Goal: Task Accomplishment & Management: Manage account settings

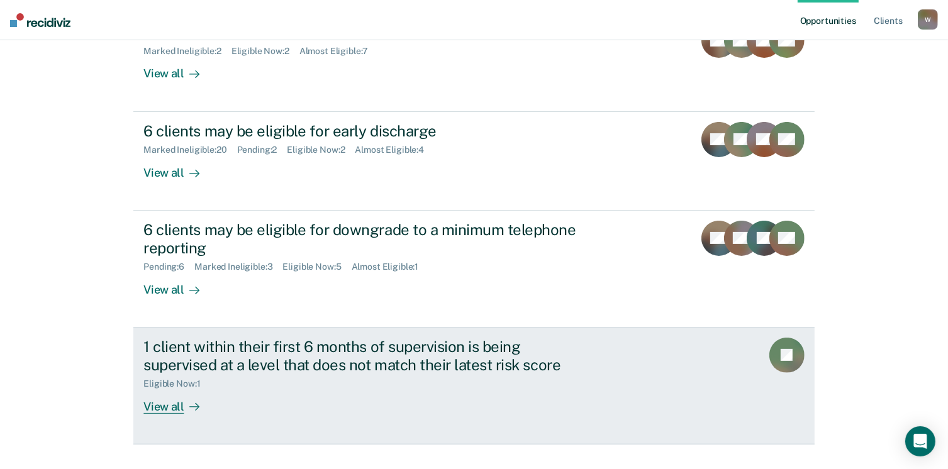
scroll to position [252, 0]
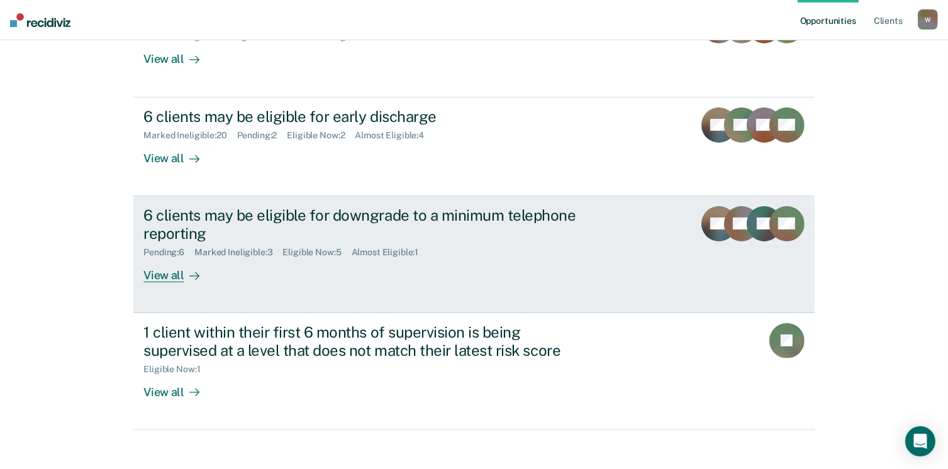
click at [150, 277] on div "View all" at bounding box center [178, 270] width 70 height 25
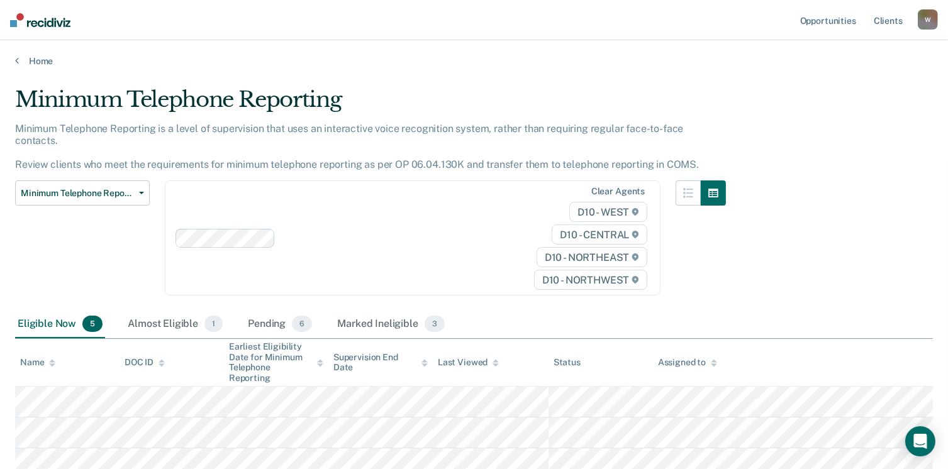
scroll to position [63, 0]
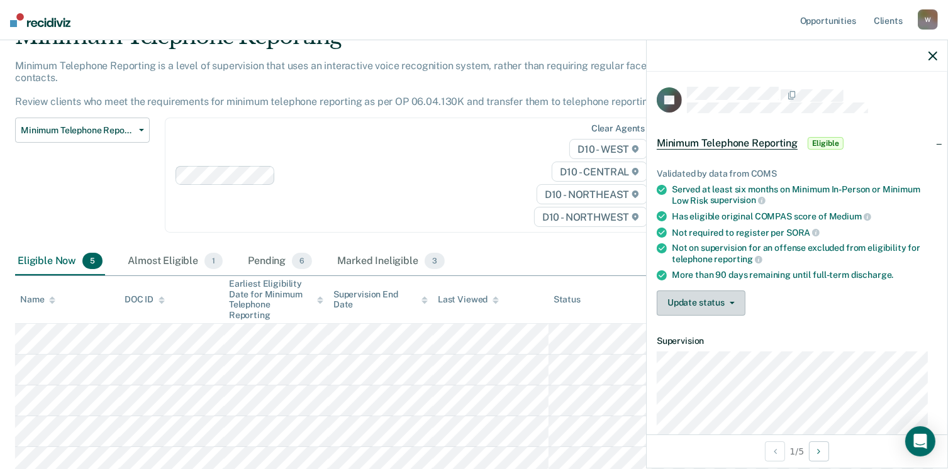
click at [694, 306] on button "Update status" at bounding box center [701, 303] width 89 height 25
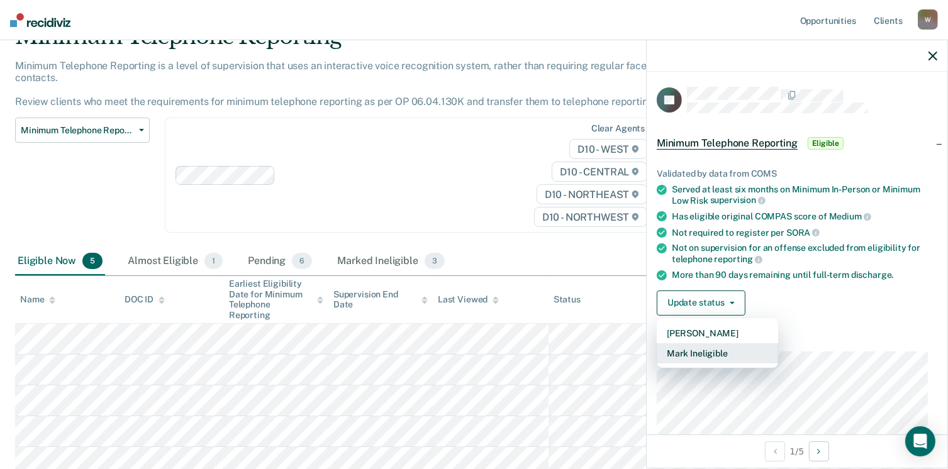
click at [684, 354] on button "Mark Ineligible" at bounding box center [717, 353] width 121 height 20
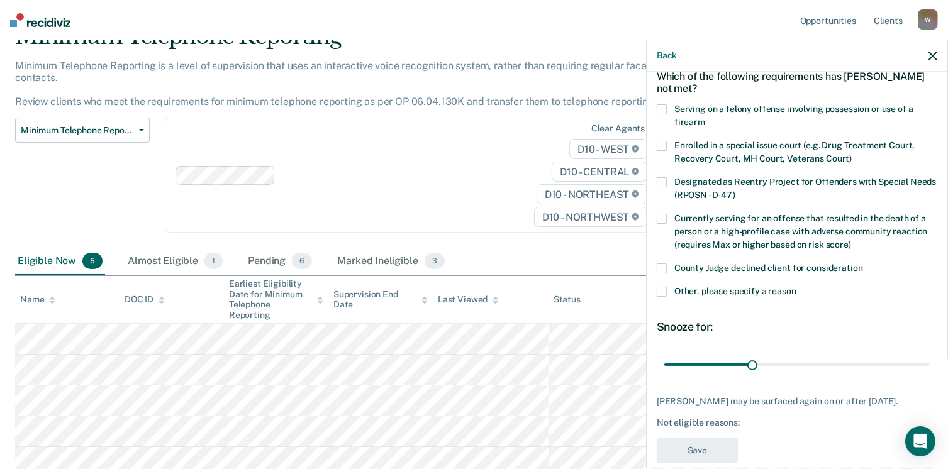
click at [657, 289] on span at bounding box center [662, 292] width 10 height 10
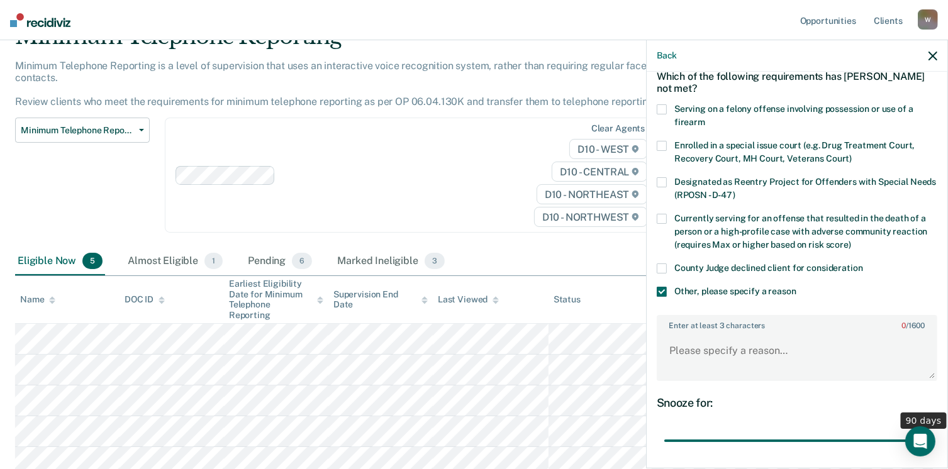
drag, startPoint x: 749, startPoint y: 442, endPoint x: 961, endPoint y: 438, distance: 212.0
type input "90"
click at [930, 438] on input "range" at bounding box center [796, 441] width 265 height 22
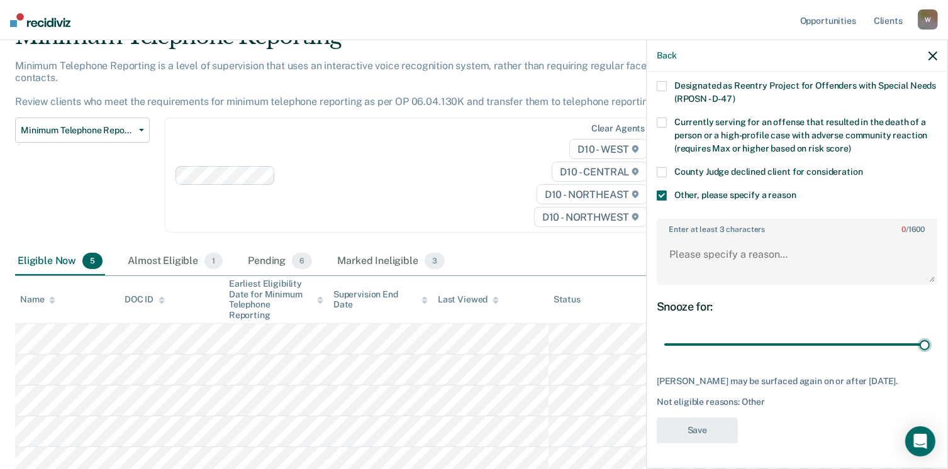
scroll to position [167, 0]
click at [681, 247] on textarea "Enter at least 3 characters 0 / 1600" at bounding box center [797, 260] width 278 height 47
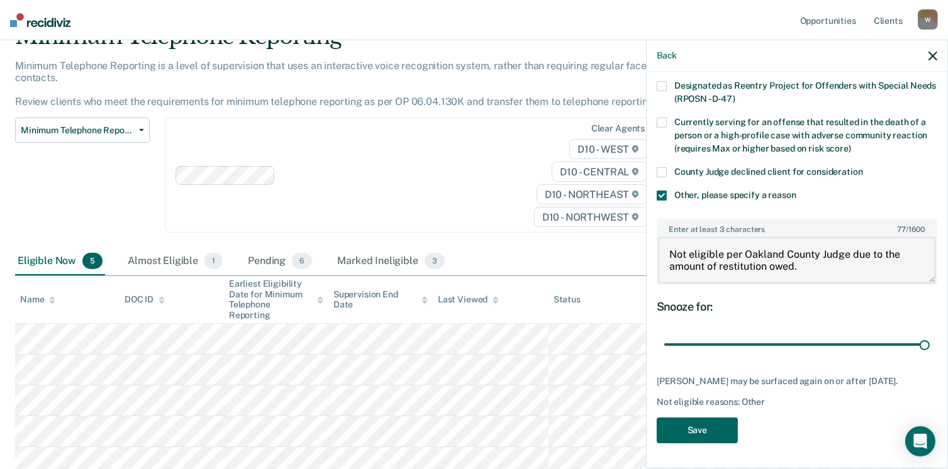
type textarea "Not eligible per Oakland County Judge due to the amount of restitution owed."
click at [709, 440] on button "Save" at bounding box center [697, 431] width 81 height 26
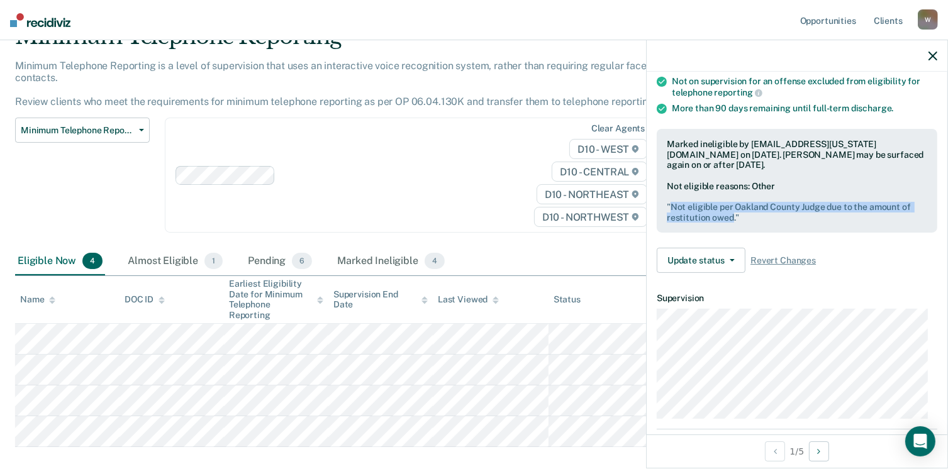
drag, startPoint x: 732, startPoint y: 215, endPoint x: 672, endPoint y: 201, distance: 60.9
click at [672, 202] on pre "" Not eligible per Oakland County Judge due to the amount of restitution owed. "" at bounding box center [797, 212] width 260 height 21
drag, startPoint x: 672, startPoint y: 201, endPoint x: 685, endPoint y: 209, distance: 15.0
copy pre "Not eligible per Oakland County Judge due to the amount of restitution owed"
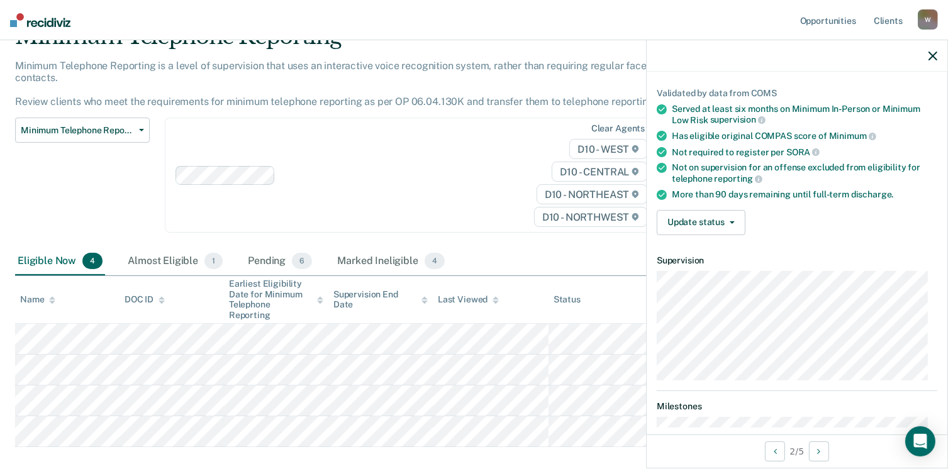
scroll to position [28, 0]
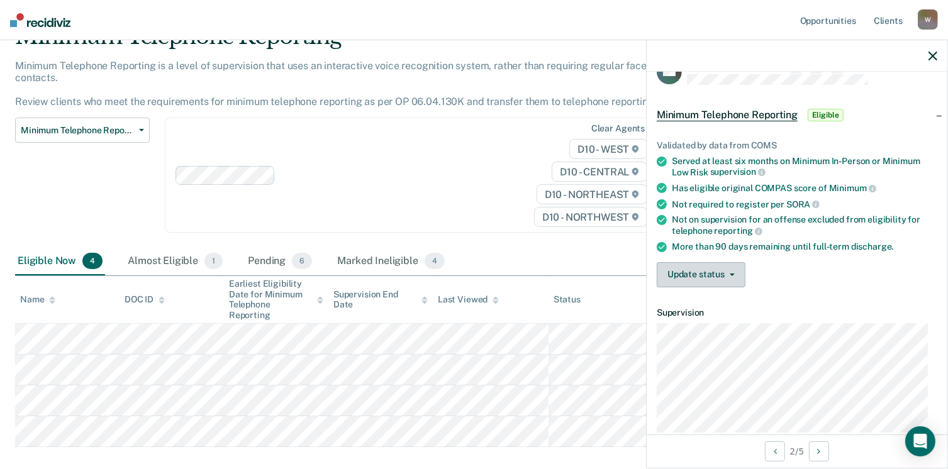
click at [700, 281] on button "Update status" at bounding box center [701, 274] width 89 height 25
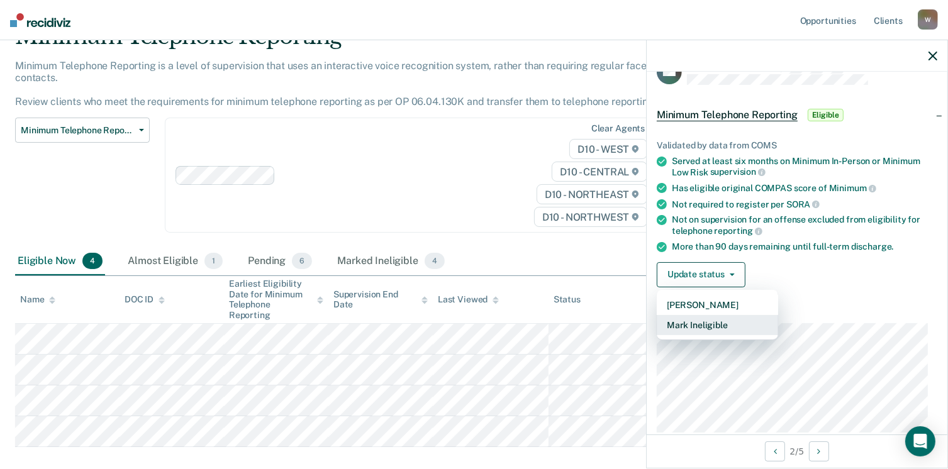
click at [688, 326] on button "Mark Ineligible" at bounding box center [717, 325] width 121 height 20
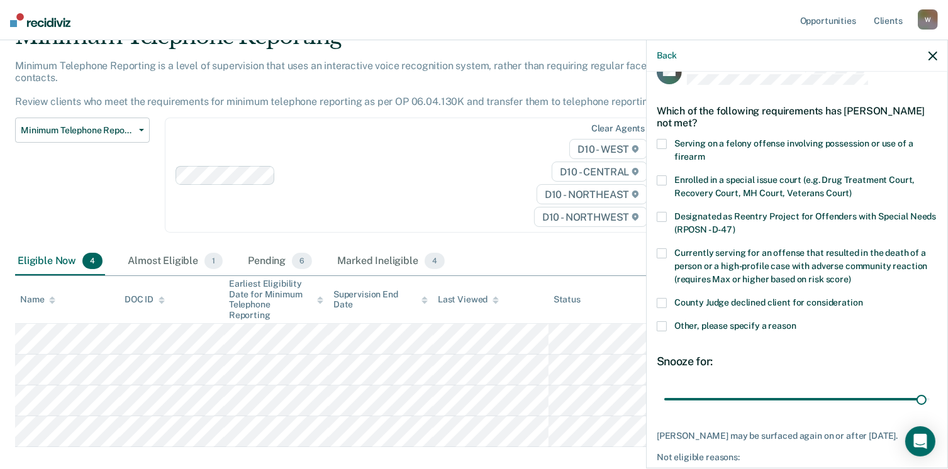
drag, startPoint x: 749, startPoint y: 399, endPoint x: 852, endPoint y: 339, distance: 120.1
type input "89"
click at [913, 397] on input "range" at bounding box center [796, 400] width 265 height 22
click at [662, 326] on span at bounding box center [662, 326] width 10 height 10
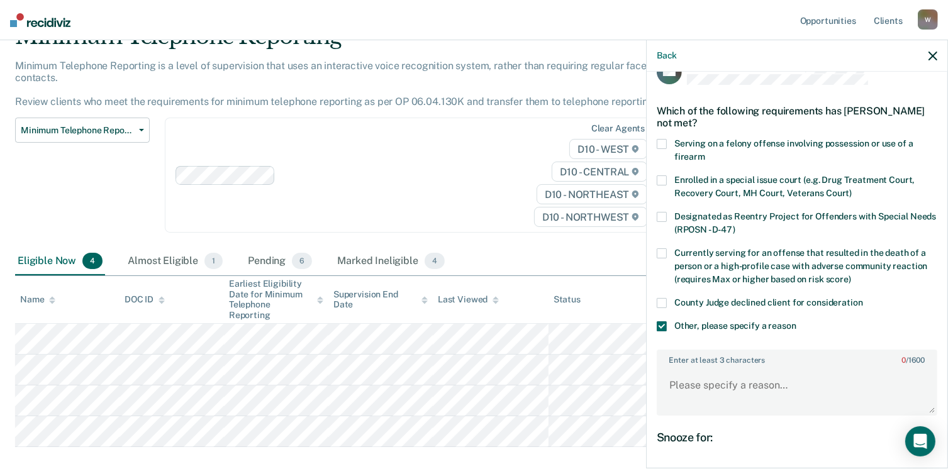
scroll to position [91, 0]
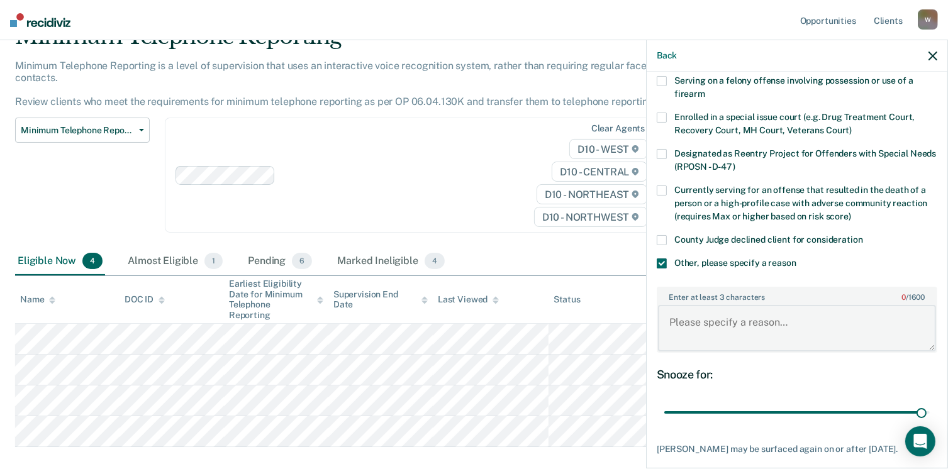
click at [678, 326] on textarea "Enter at least 3 characters 0 / 1600" at bounding box center [797, 328] width 278 height 47
paste textarea "Not eligible per Oakland County Judge due to the amount of restitution owed"
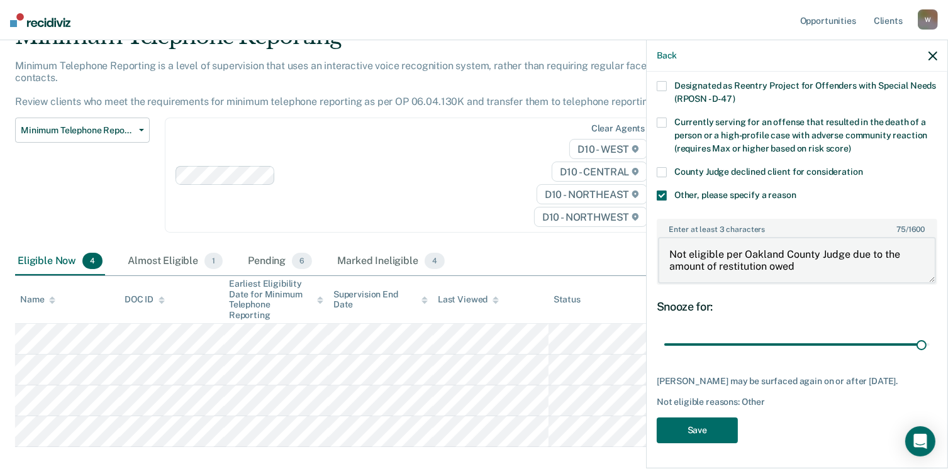
scroll to position [167, 0]
type textarea "Not eligible per Oakland County Judge due to the amount of restitution owed"
click at [679, 442] on button "Save" at bounding box center [697, 431] width 81 height 26
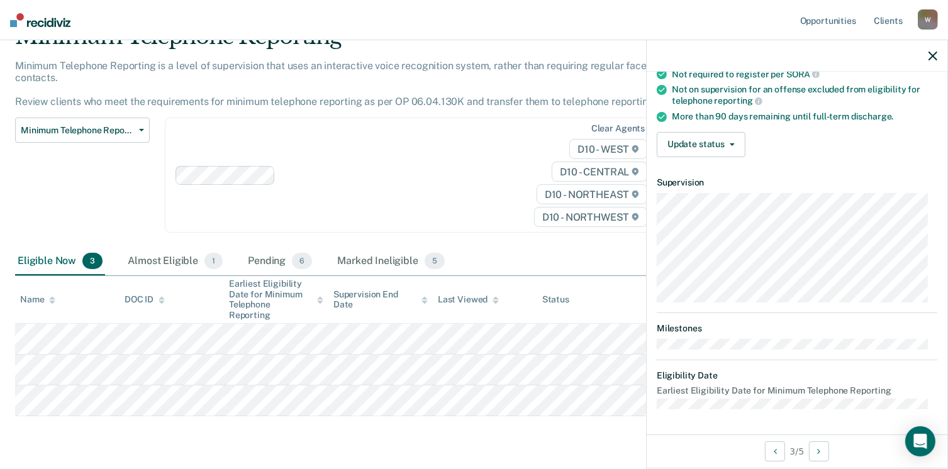
scroll to position [154, 0]
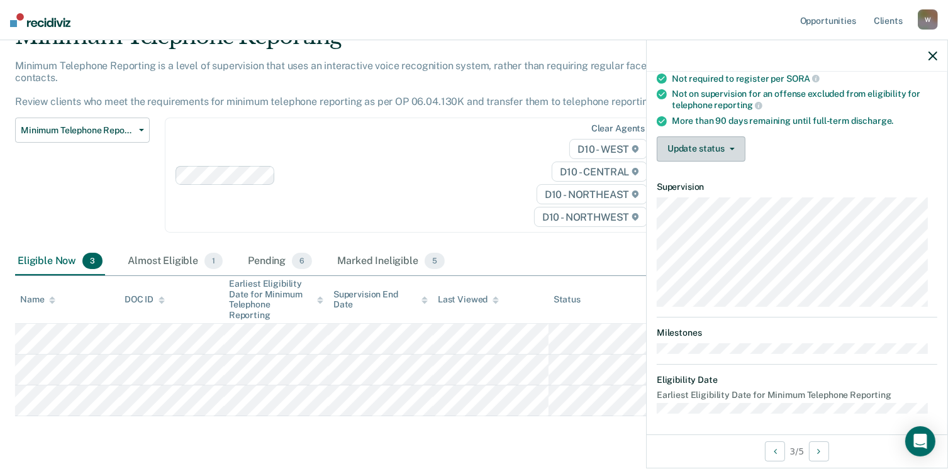
click at [711, 141] on button "Update status" at bounding box center [701, 149] width 89 height 25
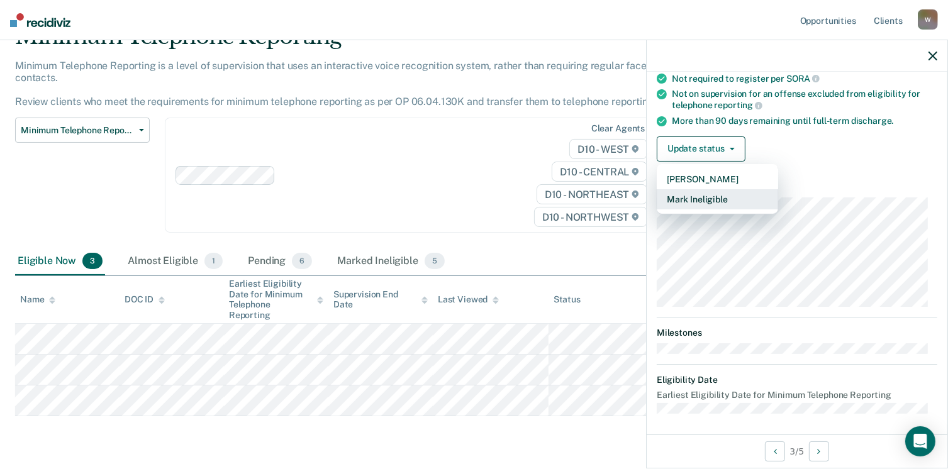
click at [694, 191] on button "Mark Ineligible" at bounding box center [717, 199] width 121 height 20
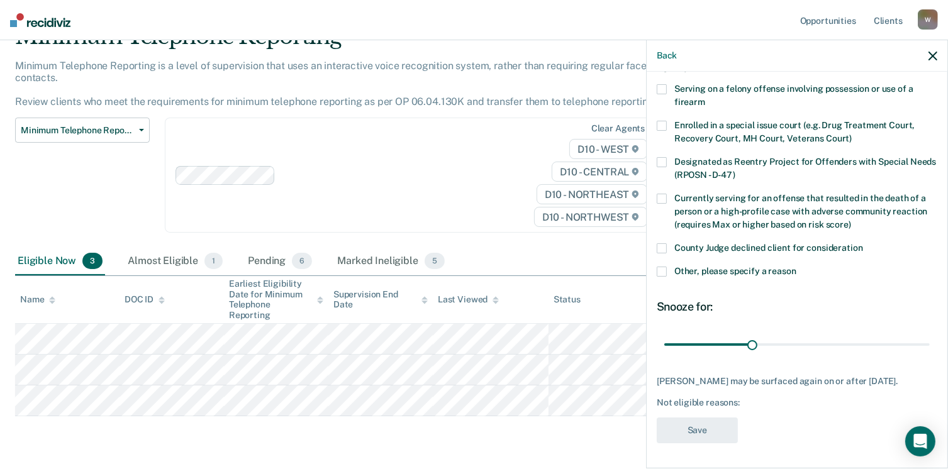
scroll to position [92, 0]
click at [663, 267] on span at bounding box center [662, 272] width 10 height 10
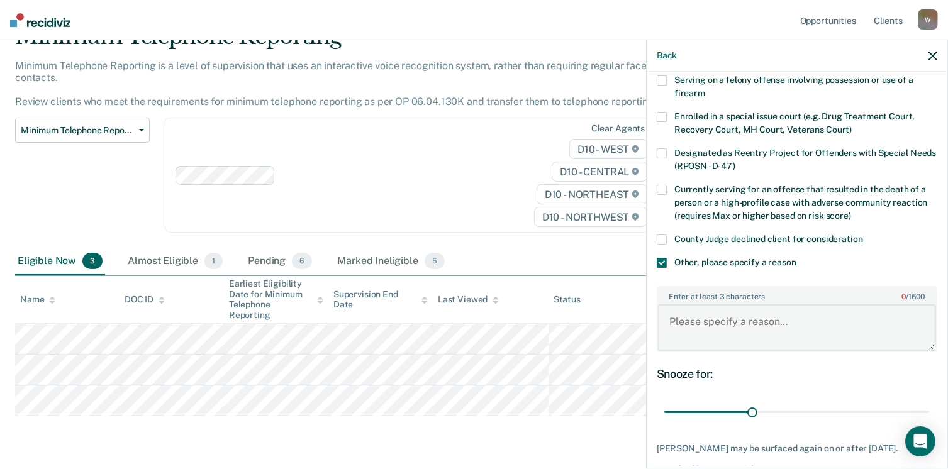
click at [687, 321] on textarea "Enter at least 3 characters 0 / 1600" at bounding box center [797, 327] width 278 height 47
type textarea "Not eligible"
drag, startPoint x: 749, startPoint y: 408, endPoint x: 920, endPoint y: 412, distance: 171.8
type input "90"
click at [920, 412] on input "range" at bounding box center [796, 412] width 265 height 22
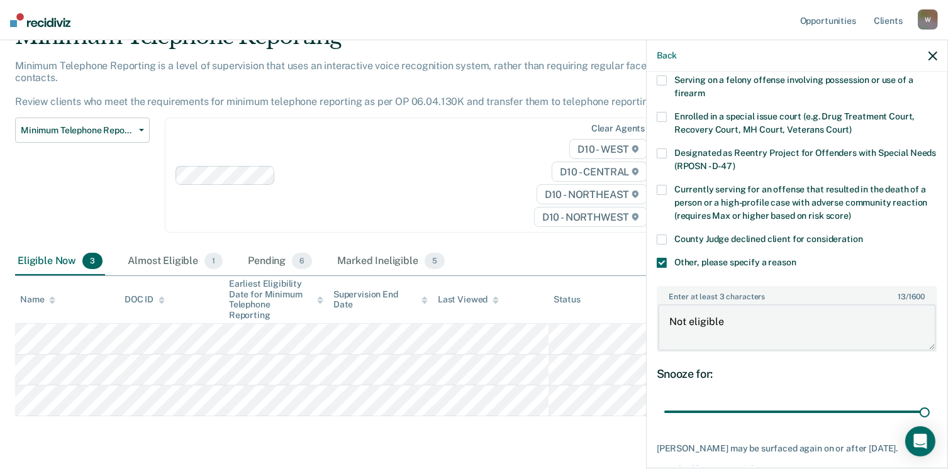
click at [743, 325] on textarea "Not eligible" at bounding box center [797, 327] width 278 height 47
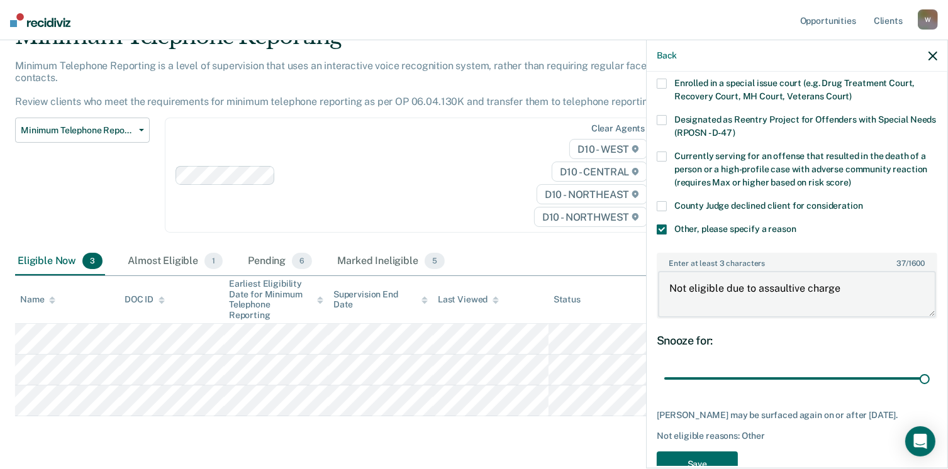
scroll to position [167, 0]
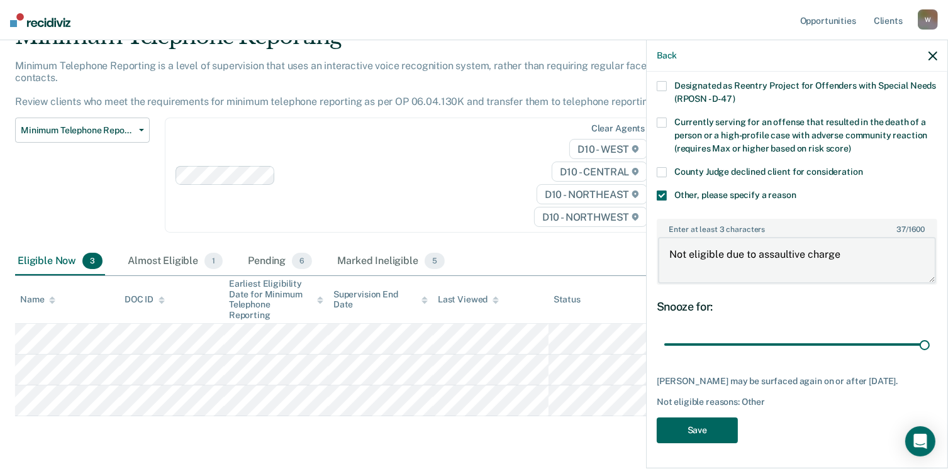
type textarea "Not eligible due to assaultive charge"
click at [710, 435] on button "Save" at bounding box center [697, 431] width 81 height 26
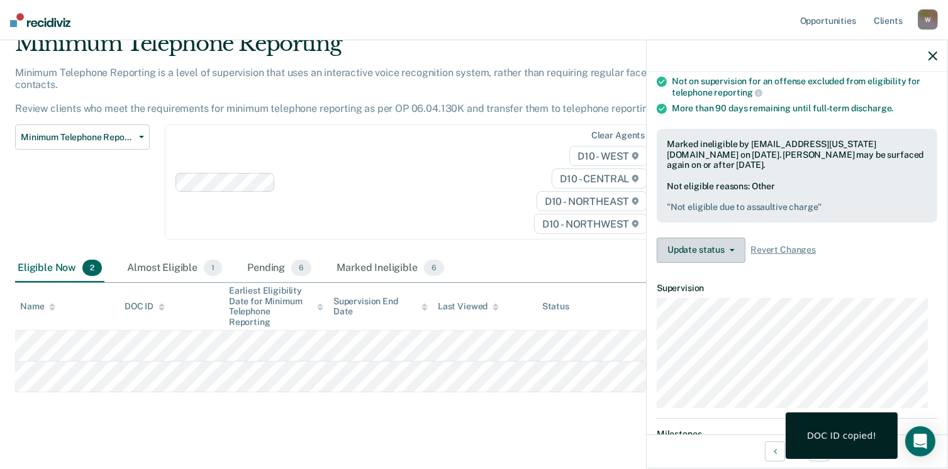
click at [720, 245] on button "Update status" at bounding box center [701, 250] width 89 height 25
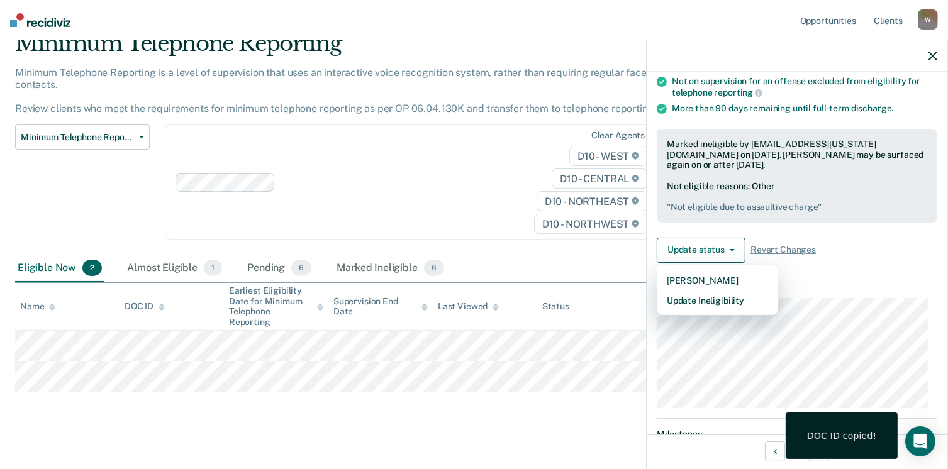
click at [839, 278] on article "YT Minimum Telephone Reporting Currently ineligible Validated by data from COMS…" at bounding box center [797, 217] width 281 height 595
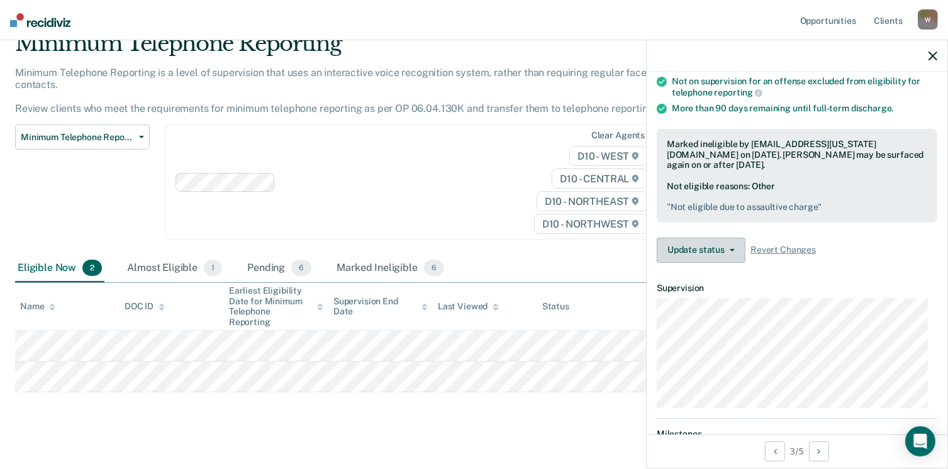
click at [677, 242] on button "Update status" at bounding box center [701, 250] width 89 height 25
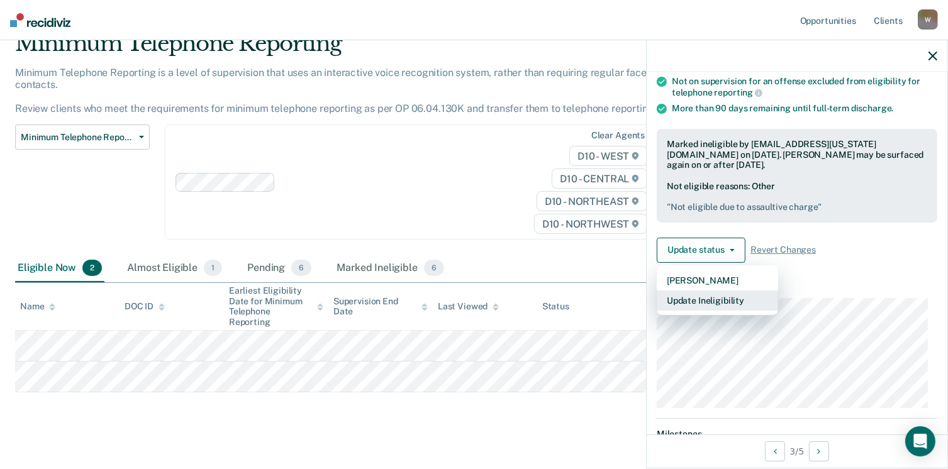
click at [736, 295] on button "Update Ineligibility" at bounding box center [717, 301] width 121 height 20
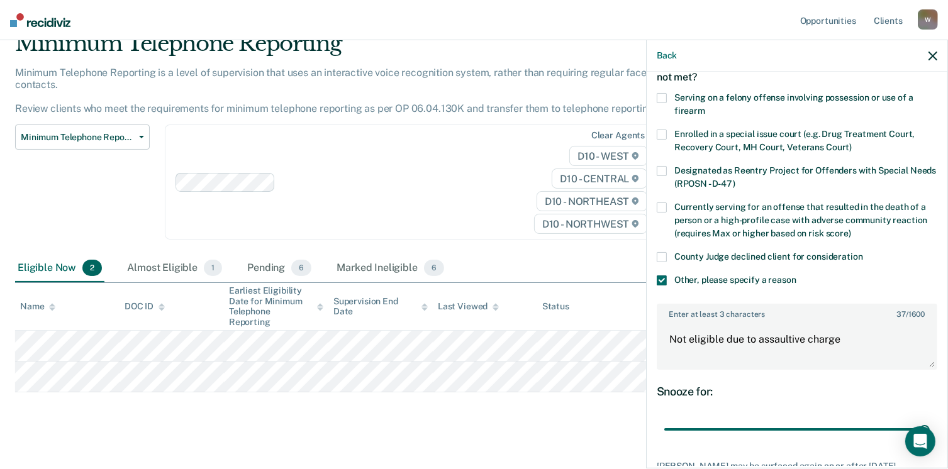
scroll to position [167, 0]
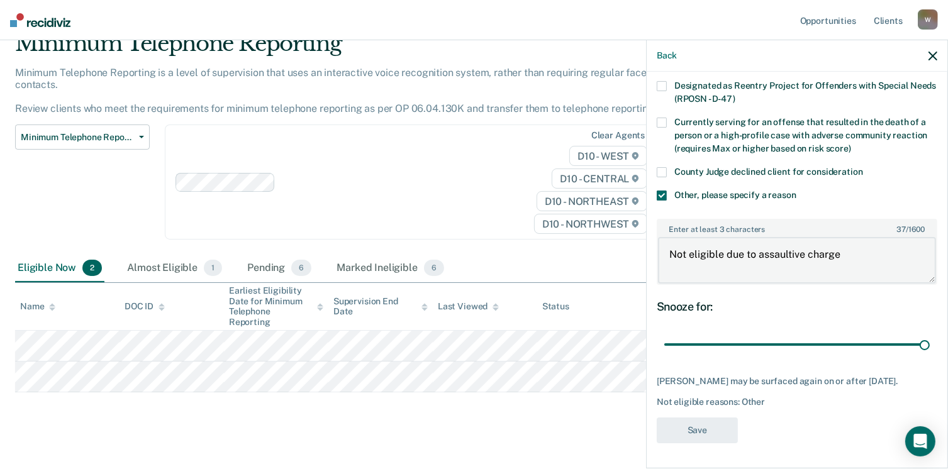
click at [848, 240] on textarea "Not eligible due to assaultive charge" at bounding box center [797, 260] width 278 height 47
type textarea "Not eligible due to assaultive charge, in addition to mental capacity"
click at [707, 440] on button "Save" at bounding box center [697, 431] width 81 height 26
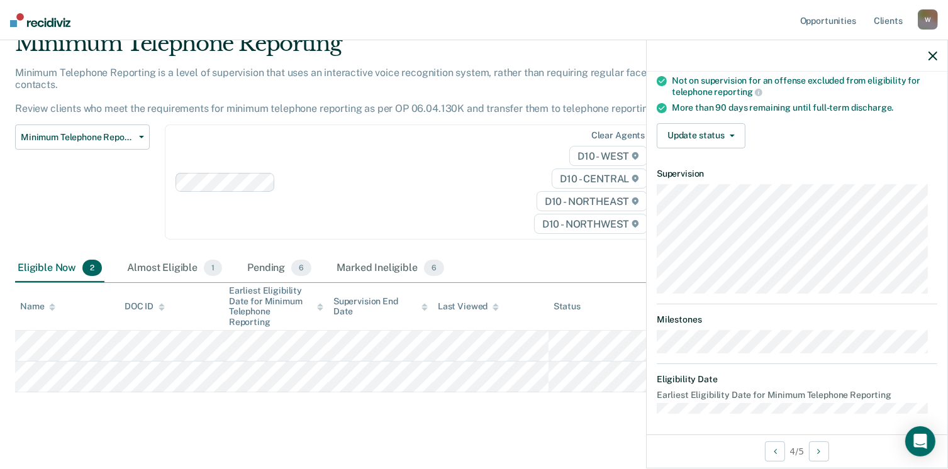
scroll to position [0, 0]
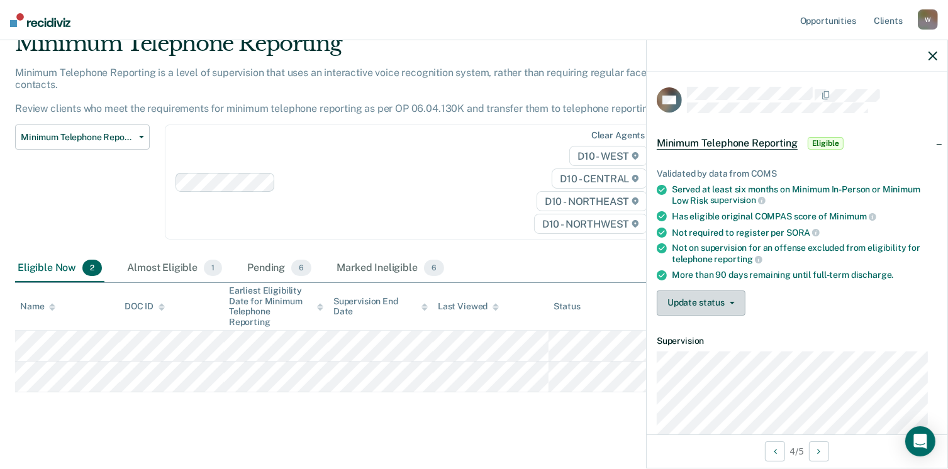
click at [711, 302] on button "Update status" at bounding box center [701, 303] width 89 height 25
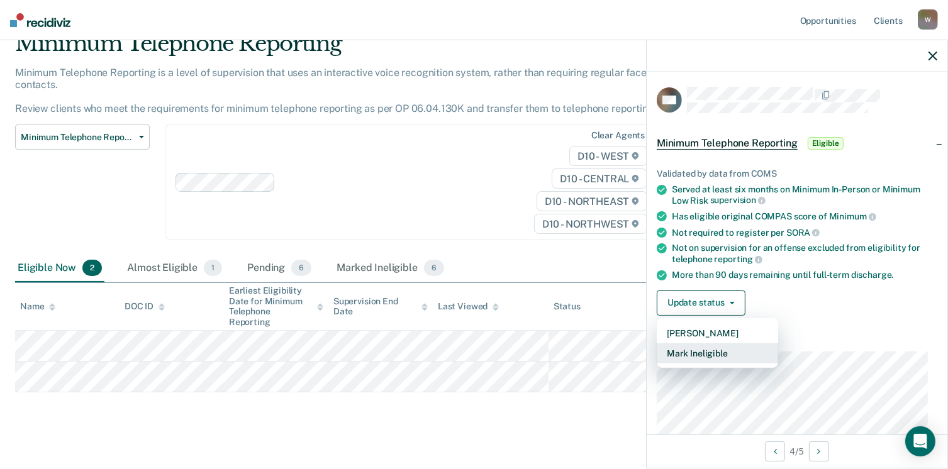
click at [706, 353] on button "Mark Ineligible" at bounding box center [717, 353] width 121 height 20
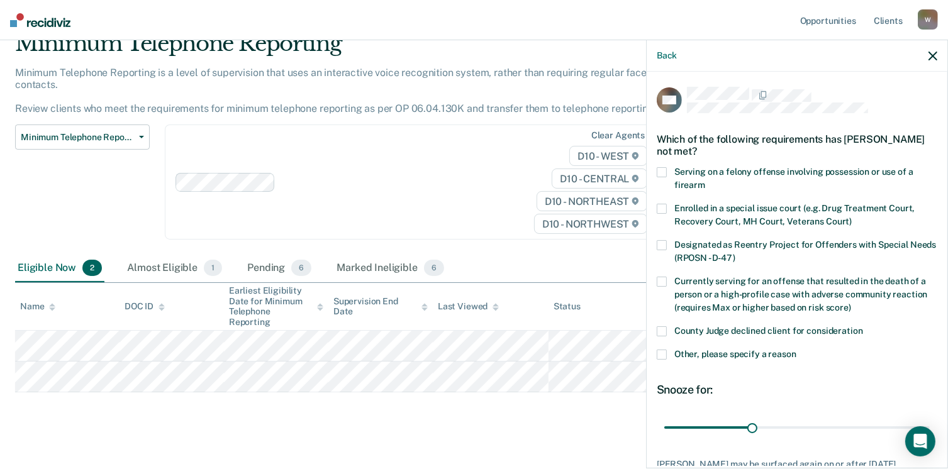
drag, startPoint x: 661, startPoint y: 353, endPoint x: 664, endPoint y: 362, distance: 9.9
click at [661, 353] on span at bounding box center [662, 355] width 10 height 10
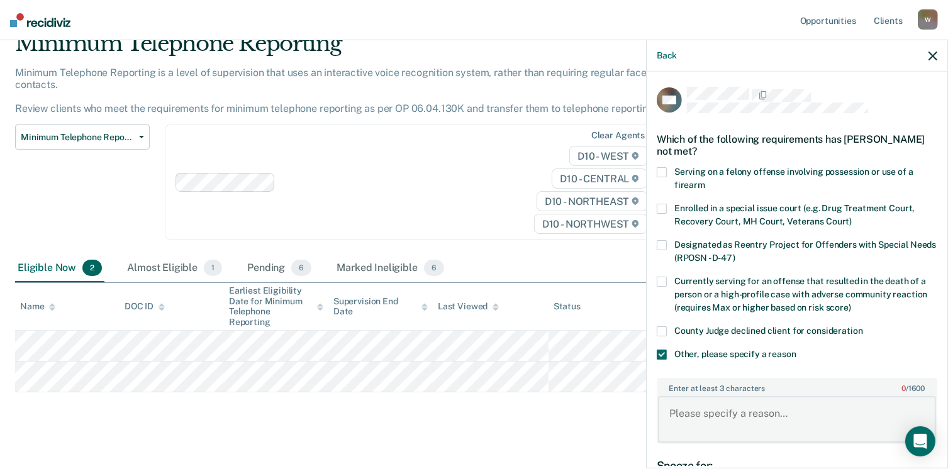
click at [756, 413] on textarea "Enter at least 3 characters 0 / 1600" at bounding box center [797, 419] width 278 height 47
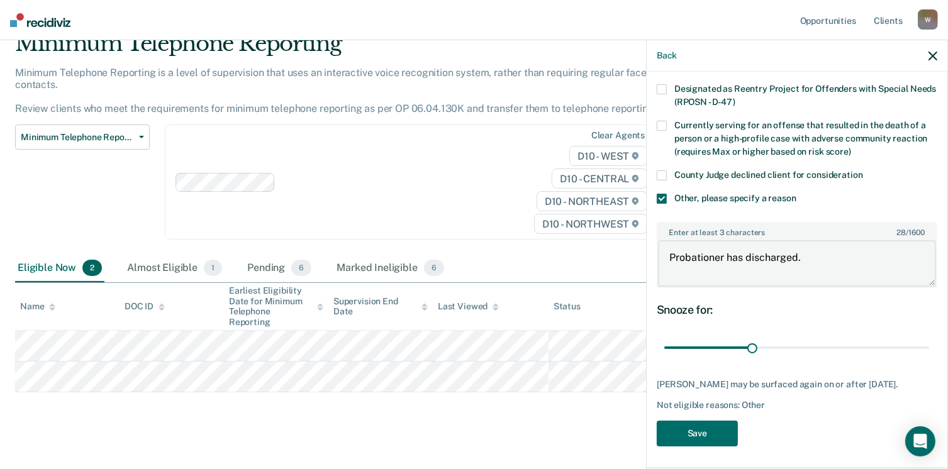
scroll to position [156, 0]
type textarea "Probationer has discharged."
drag, startPoint x: 749, startPoint y: 344, endPoint x: 961, endPoint y: 345, distance: 212.0
type input "90"
click at [930, 345] on input "range" at bounding box center [796, 348] width 265 height 22
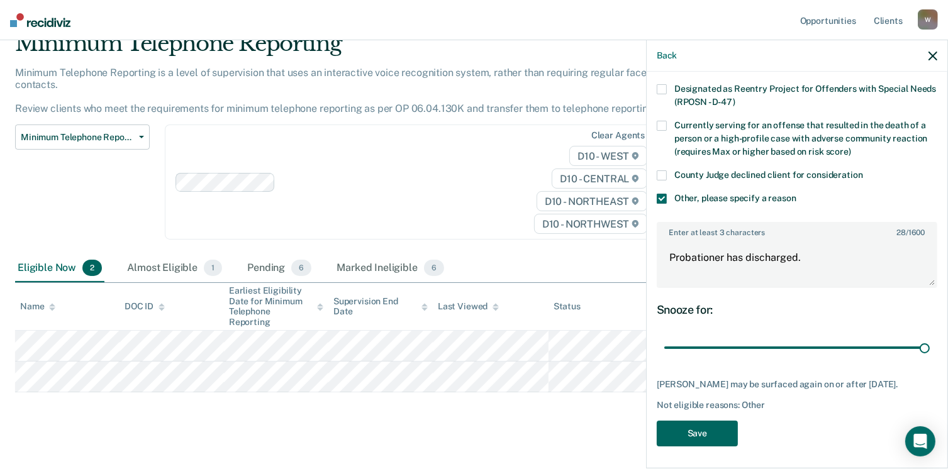
click at [688, 438] on button "Save" at bounding box center [697, 434] width 81 height 26
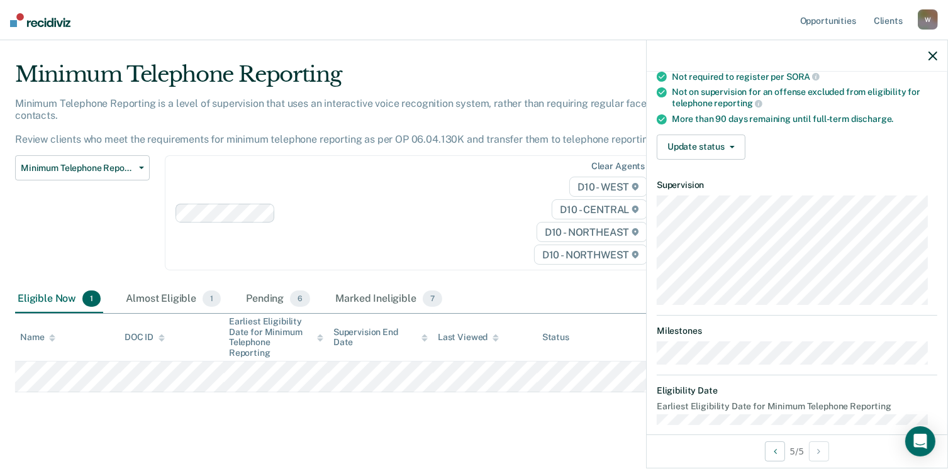
scroll to position [154, 0]
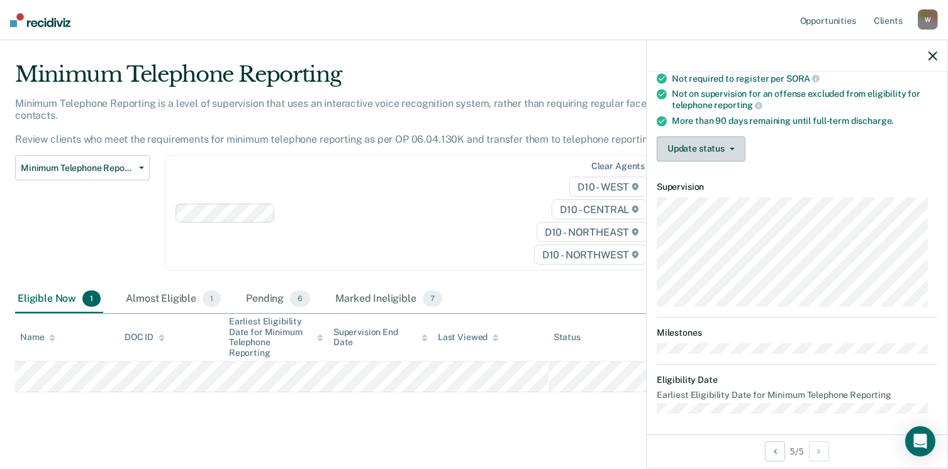
click at [716, 150] on button "Update status" at bounding box center [701, 149] width 89 height 25
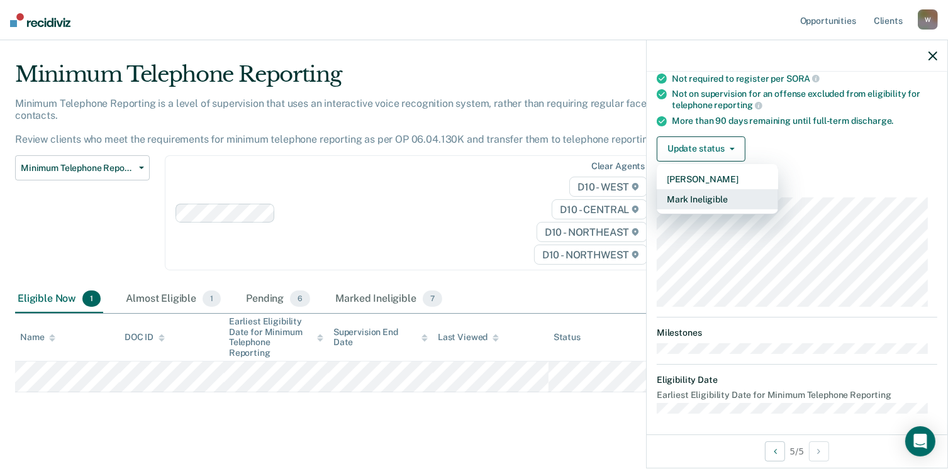
click at [713, 191] on button "Mark Ineligible" at bounding box center [717, 199] width 121 height 20
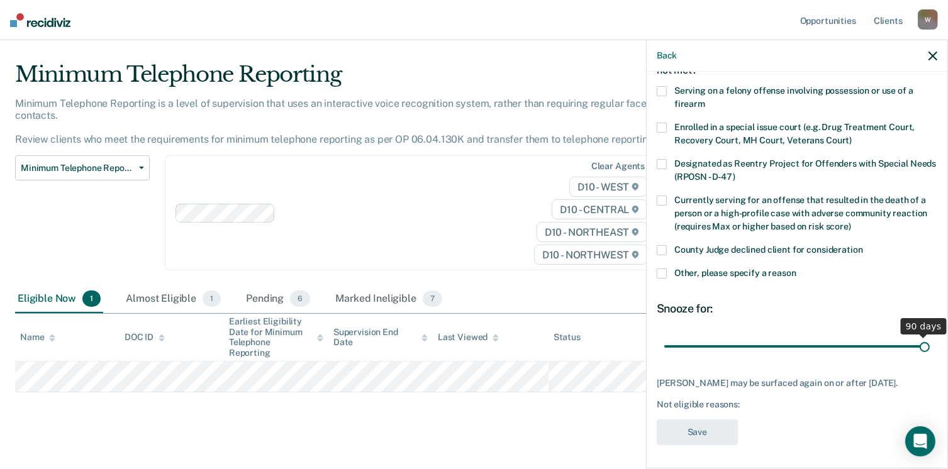
drag, startPoint x: 750, startPoint y: 346, endPoint x: 923, endPoint y: 340, distance: 173.7
type input "90"
click at [923, 340] on input "range" at bounding box center [796, 347] width 265 height 22
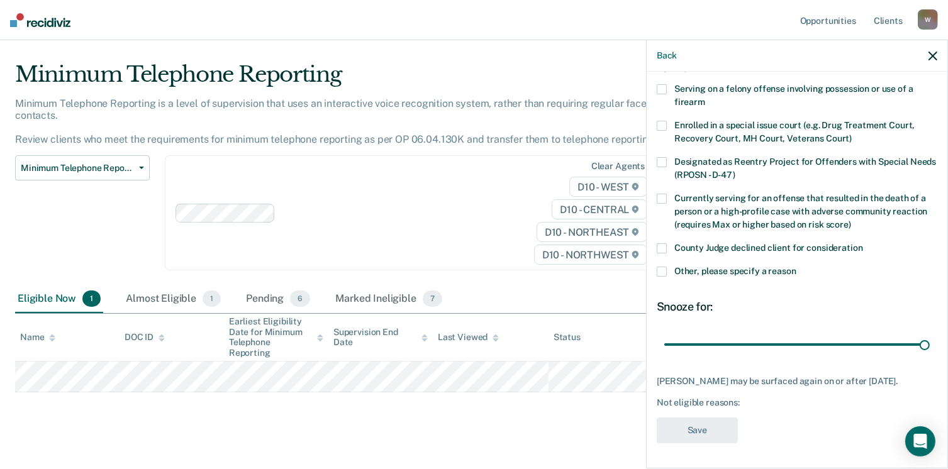
click at [664, 267] on span at bounding box center [662, 272] width 10 height 10
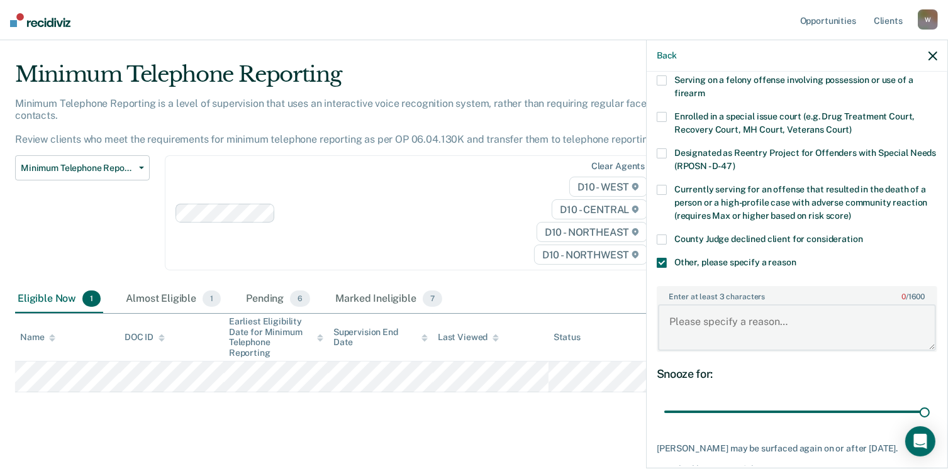
click at [697, 342] on textarea "Enter at least 3 characters 0 / 1600" at bounding box center [797, 327] width 278 height 47
paste textarea "0819302"
type textarea "0"
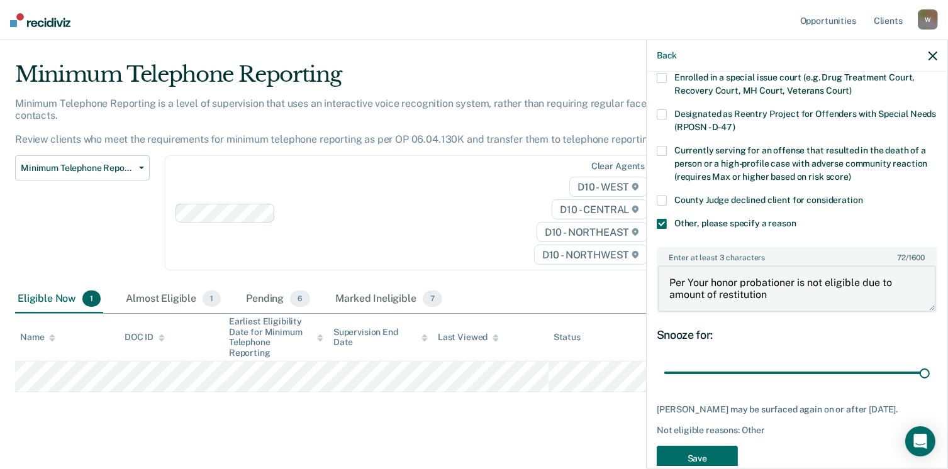
scroll to position [167, 0]
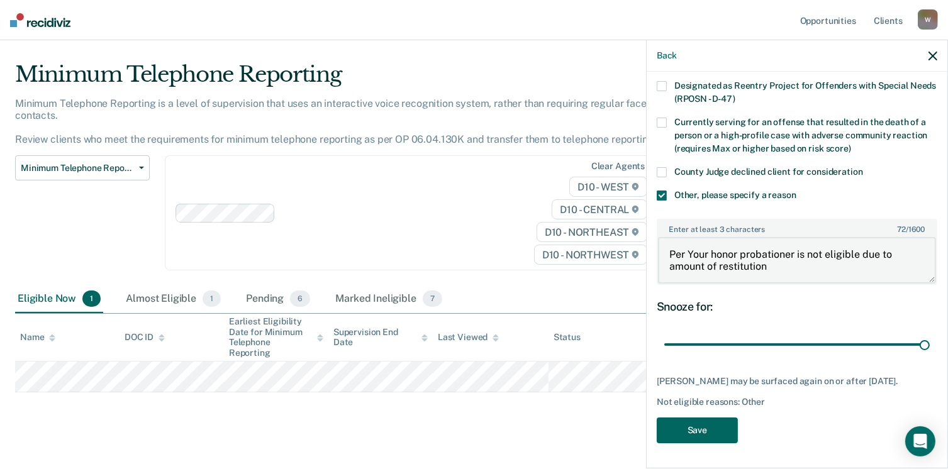
type textarea "Per Your honor probationer is not eligible due to amount of restitution"
click at [682, 425] on button "Save" at bounding box center [697, 431] width 81 height 26
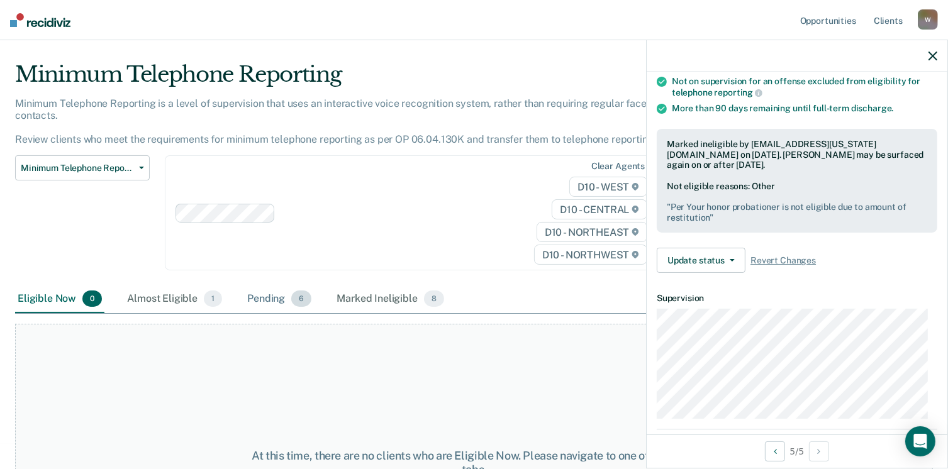
click at [285, 286] on div "Pending 6" at bounding box center [279, 300] width 69 height 28
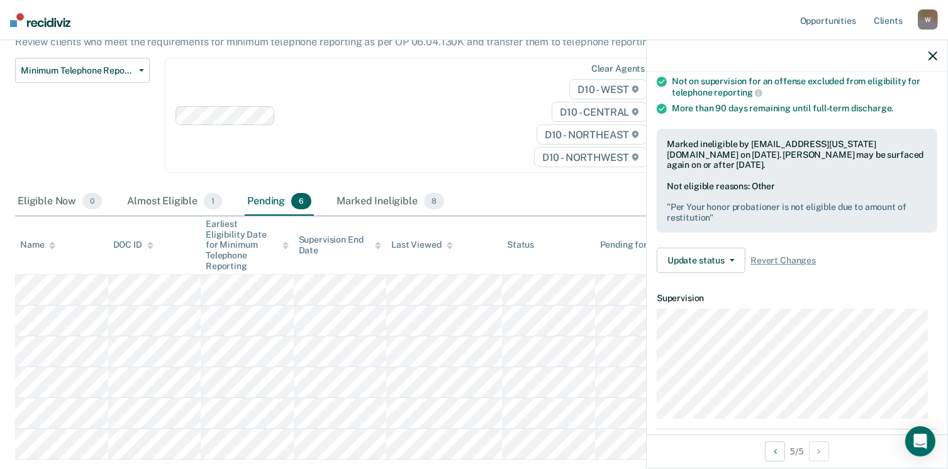
scroll to position [151, 0]
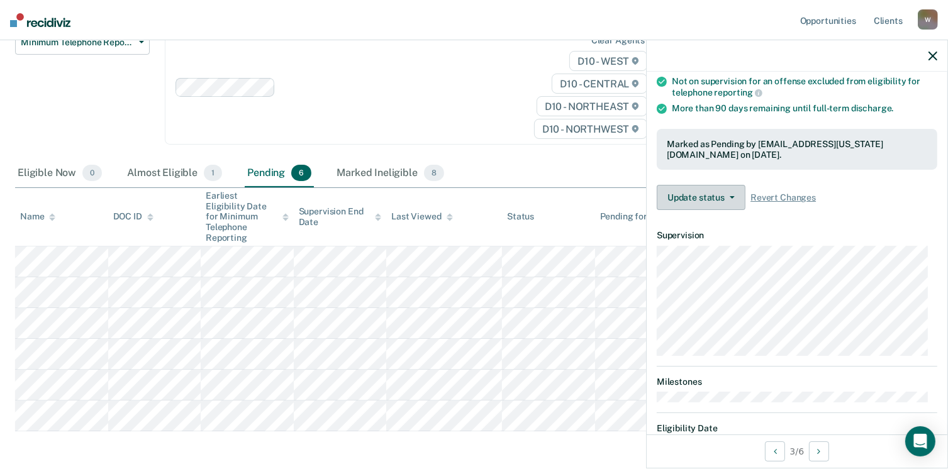
click at [705, 202] on button "Update status" at bounding box center [701, 197] width 89 height 25
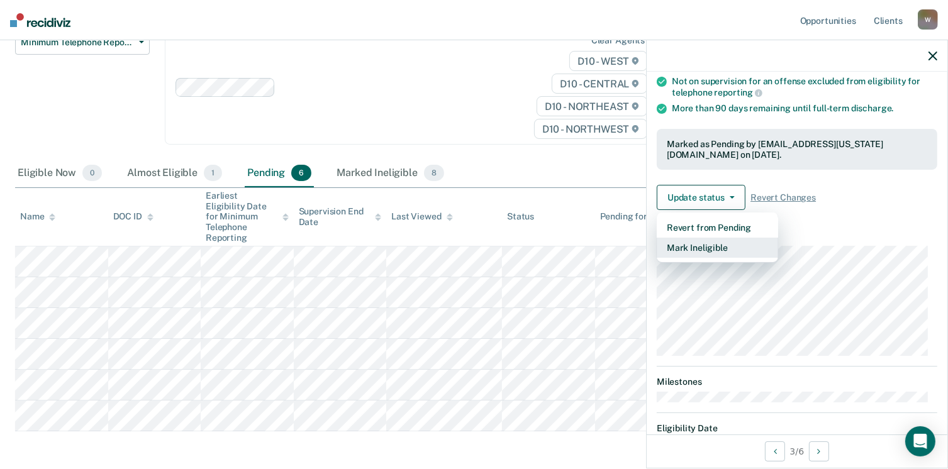
click at [708, 248] on button "Mark Ineligible" at bounding box center [717, 248] width 121 height 20
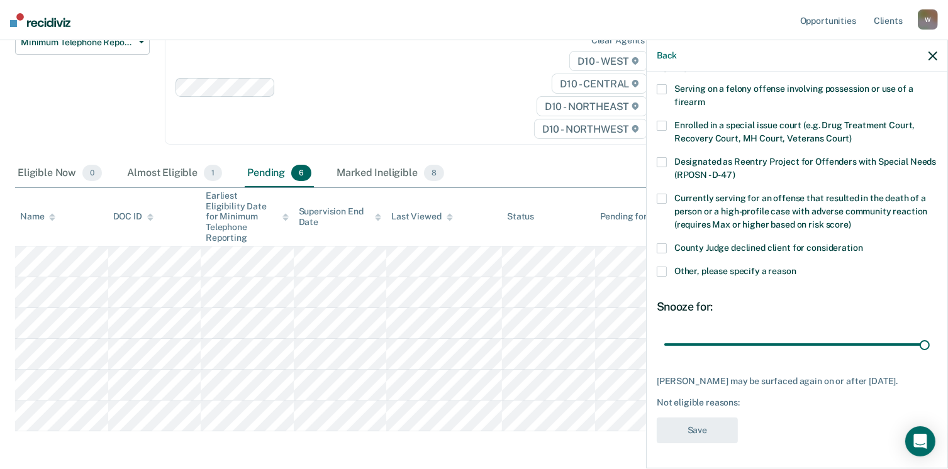
drag, startPoint x: 747, startPoint y: 334, endPoint x: 931, endPoint y: 340, distance: 183.8
type input "90"
click at [930, 340] on input "range" at bounding box center [796, 345] width 265 height 22
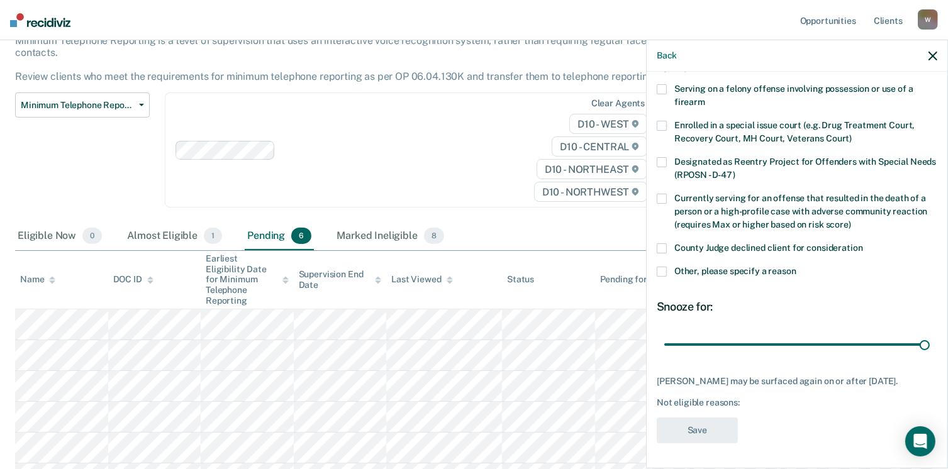
click at [663, 267] on span at bounding box center [662, 272] width 10 height 10
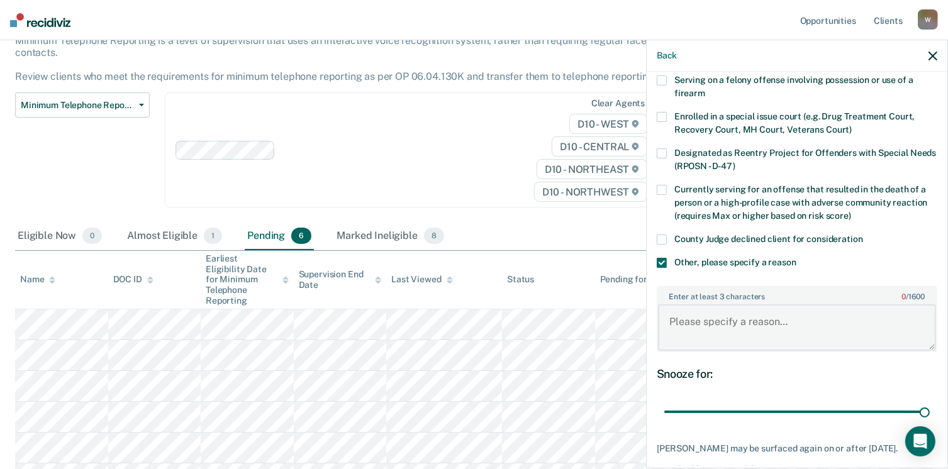
click at [702, 313] on textarea "Enter at least 3 characters 0 / 1600" at bounding box center [797, 327] width 278 height 47
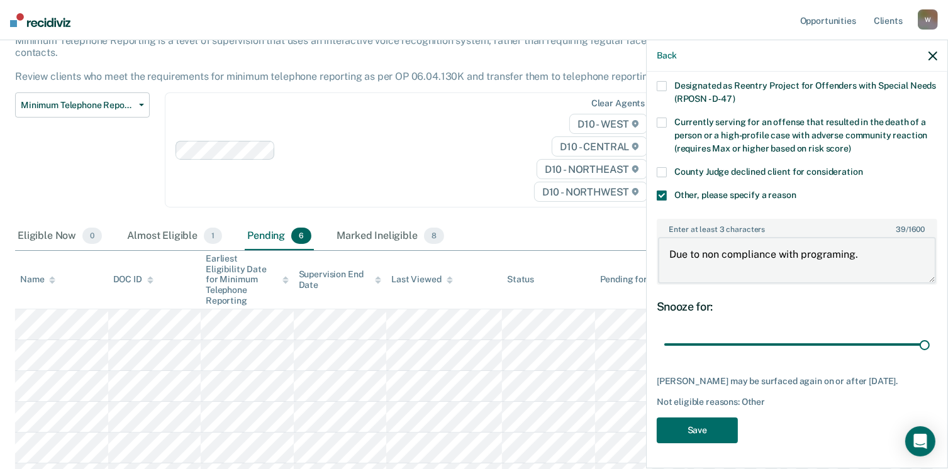
scroll to position [167, 0]
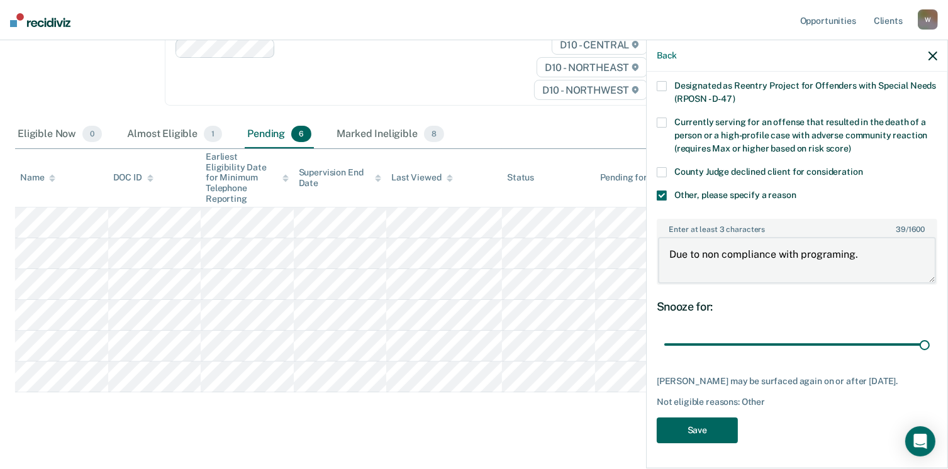
type textarea "Due to non compliance with programing."
click at [684, 438] on button "Save" at bounding box center [697, 431] width 81 height 26
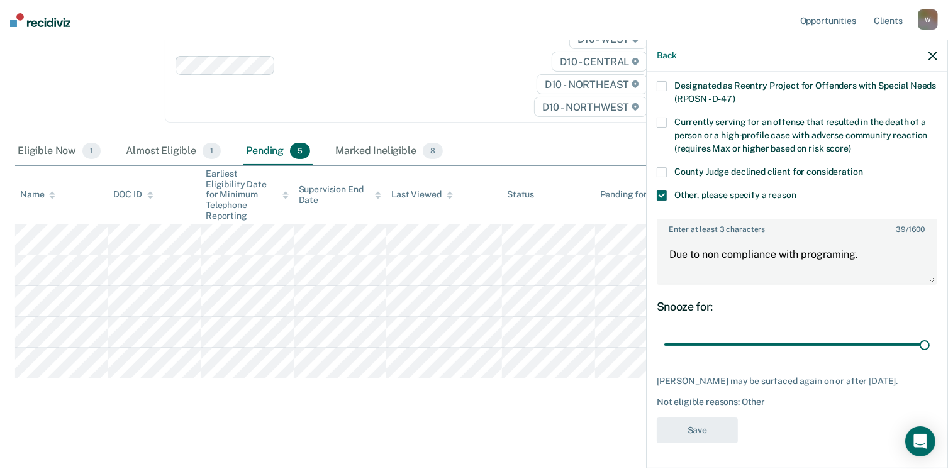
scroll to position [159, 0]
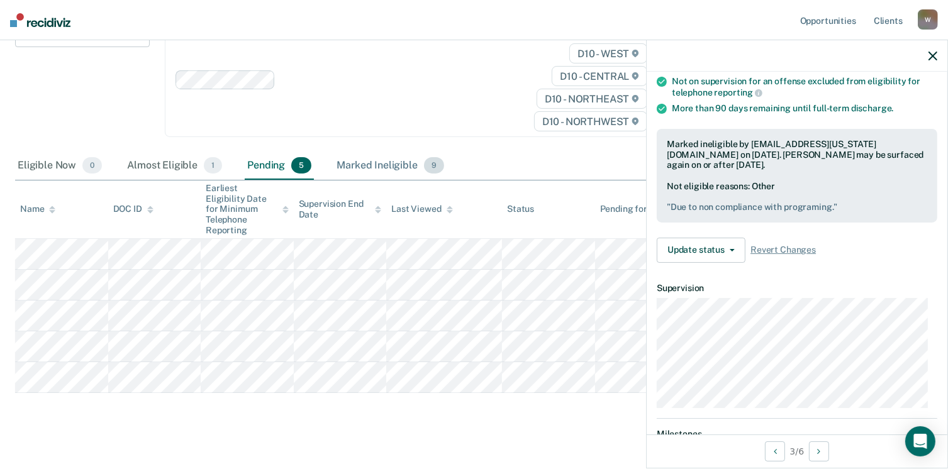
click at [381, 152] on div "Marked Ineligible 9" at bounding box center [390, 166] width 113 height 28
